Goal: Check status

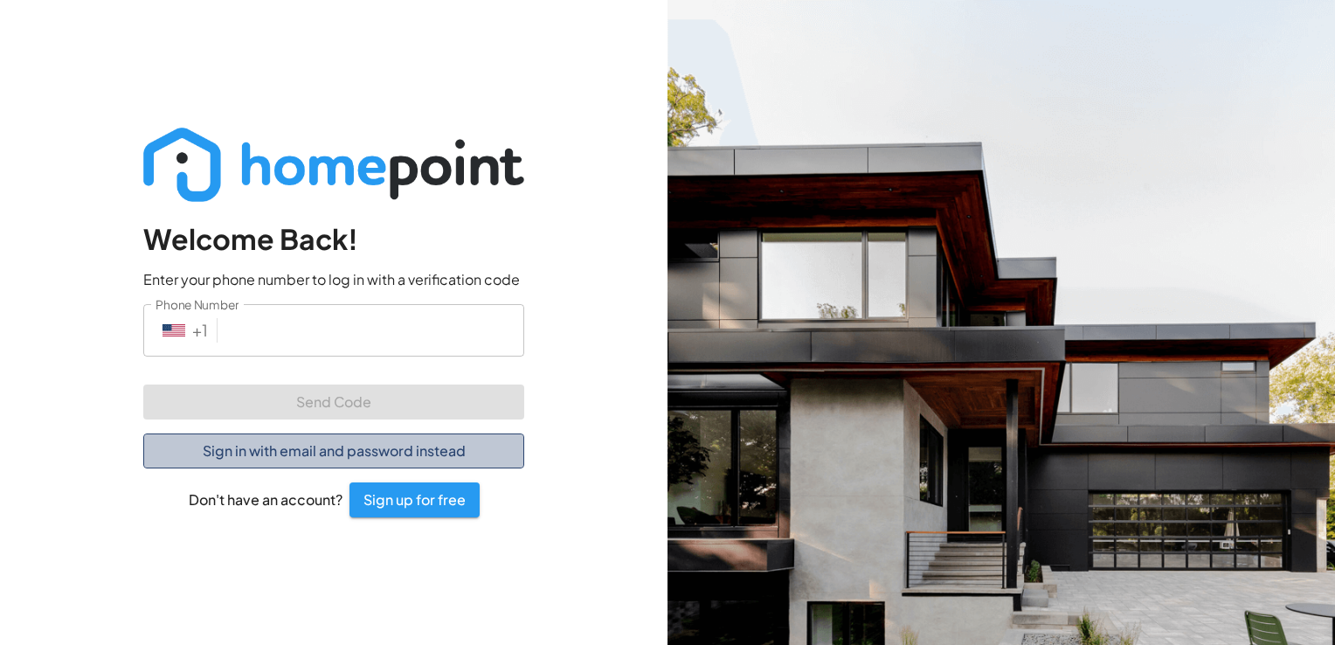
click at [343, 459] on button "Sign in with email and password instead" at bounding box center [333, 450] width 381 height 35
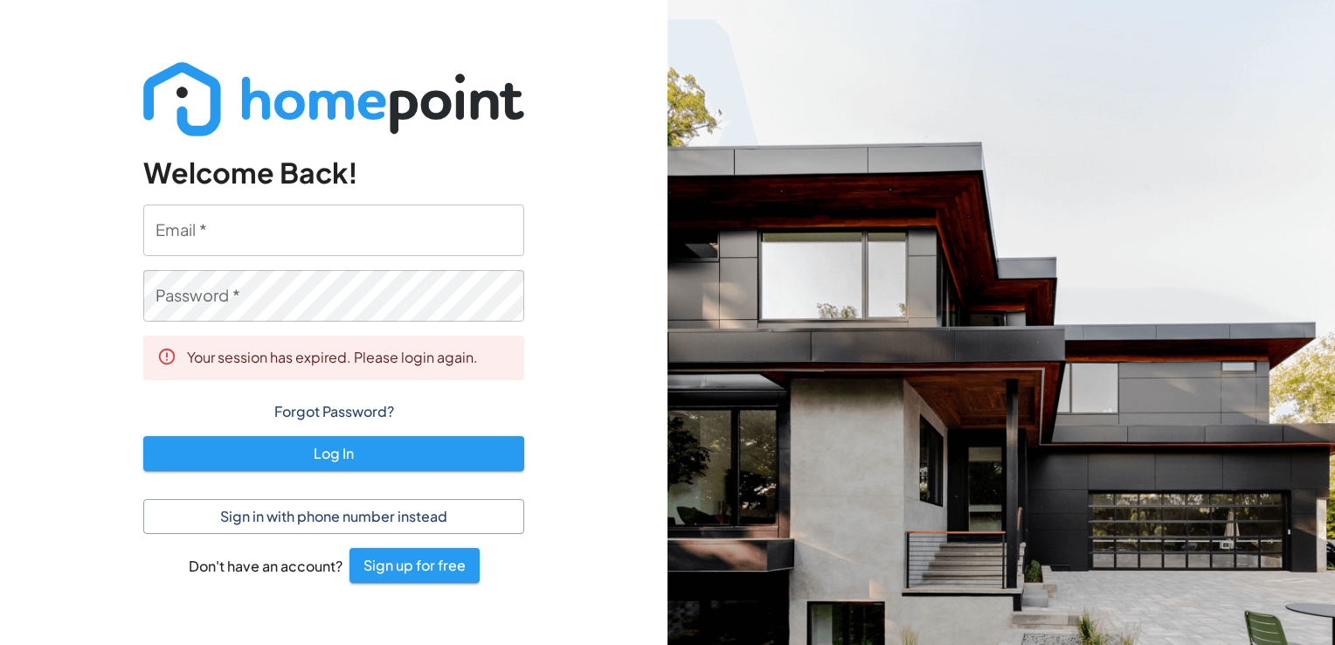
type input "[EMAIL_ADDRESS][DOMAIN_NAME]"
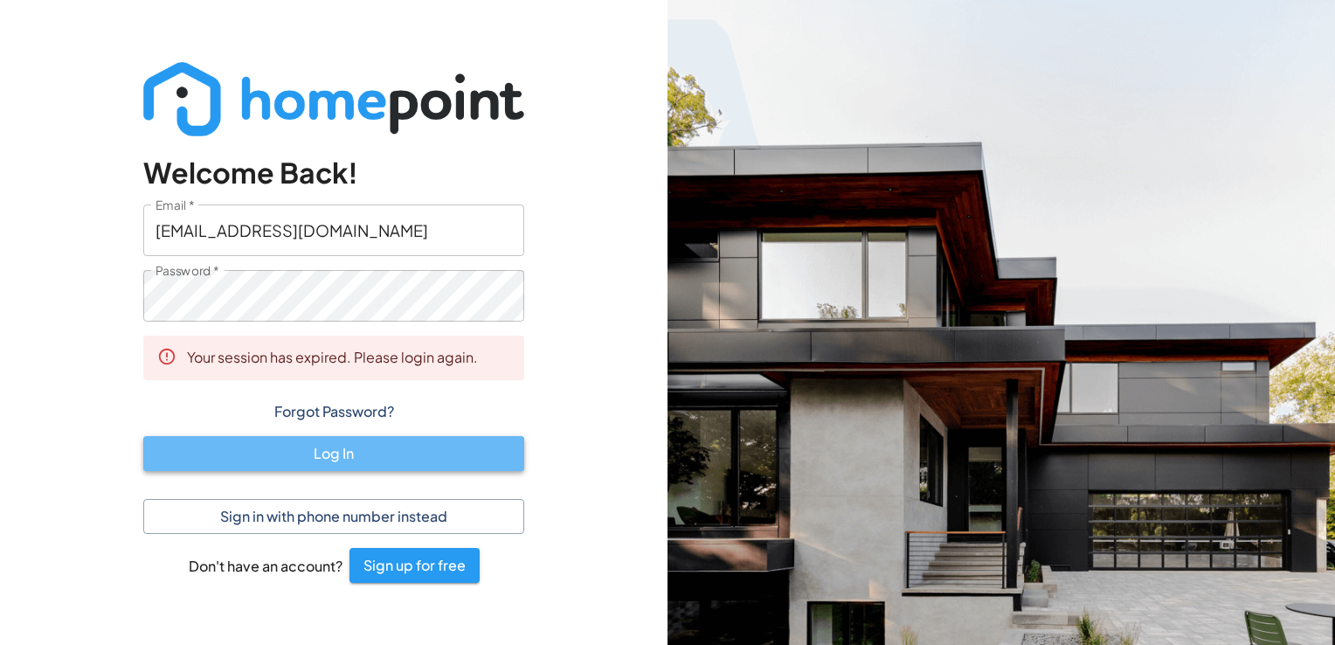
click at [308, 453] on button "Log In" at bounding box center [333, 453] width 381 height 35
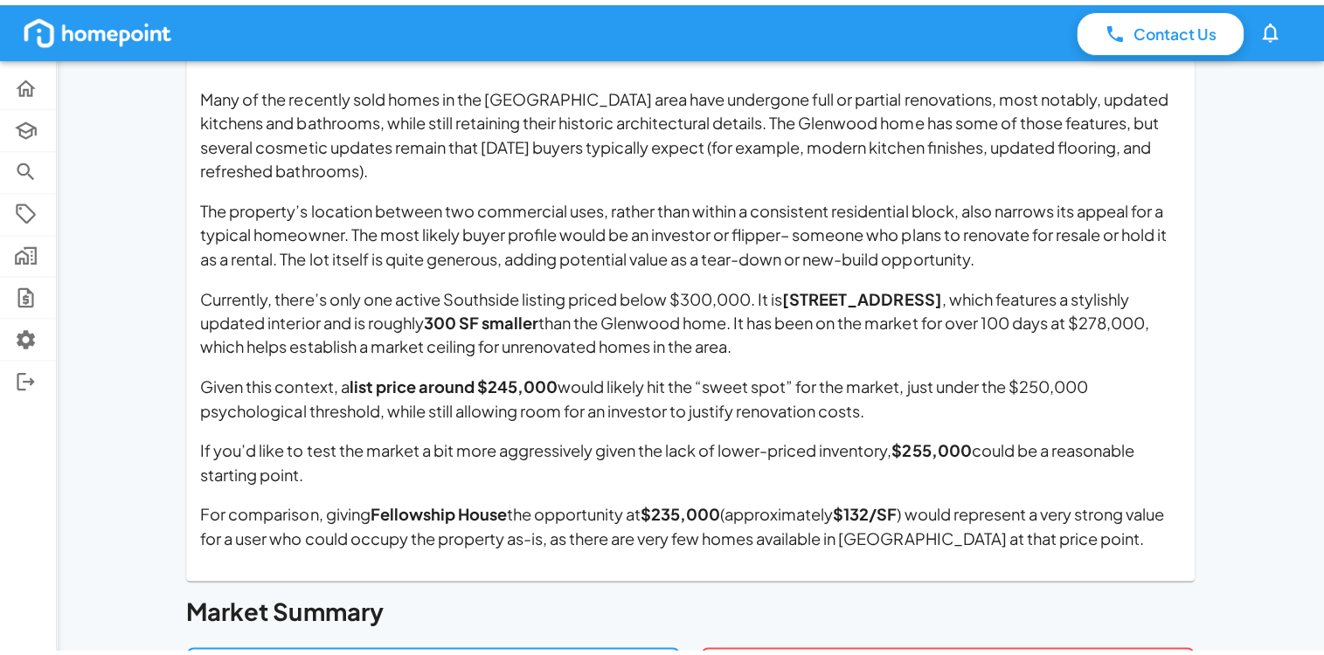
scroll to position [939, 0]
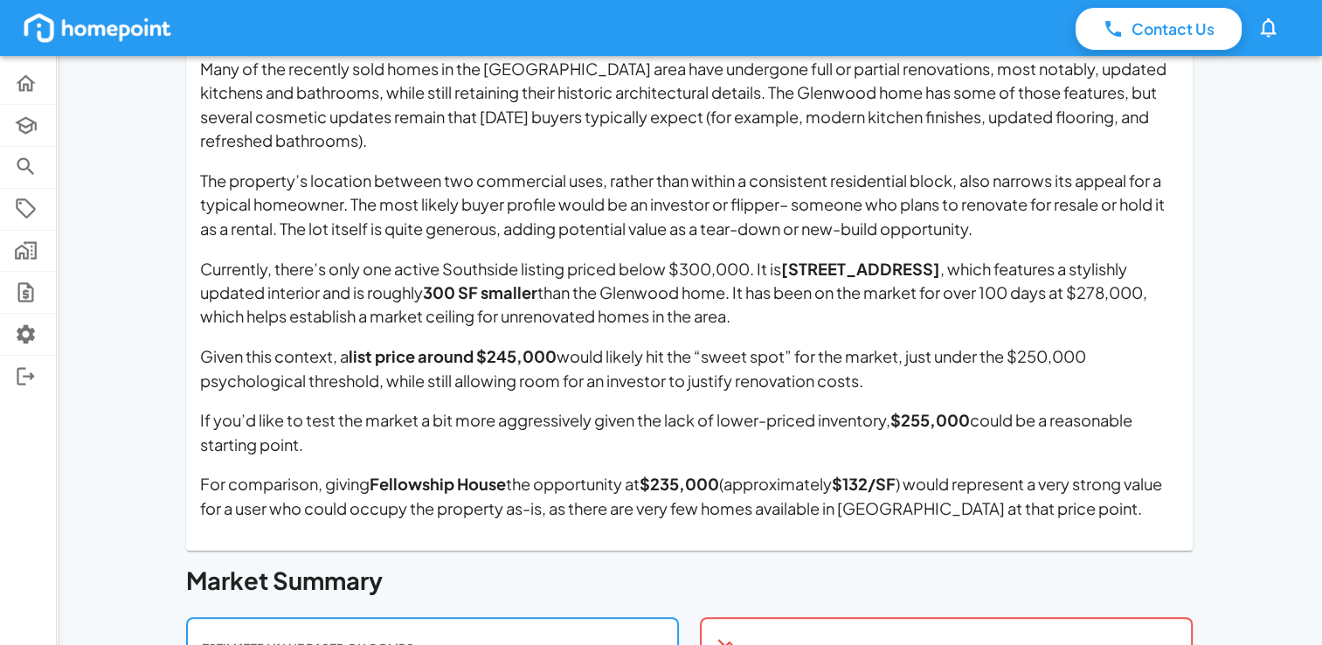
click at [723, 322] on p "Currently, there’s only one active Southside listing priced below $300,000. It …" at bounding box center [689, 293] width 979 height 72
